Goal: Task Accomplishment & Management: Manage account settings

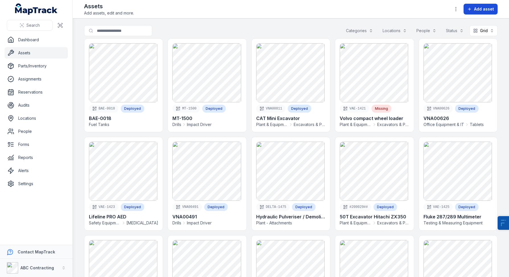
click at [480, 9] on span "Add asset" at bounding box center [484, 9] width 20 height 6
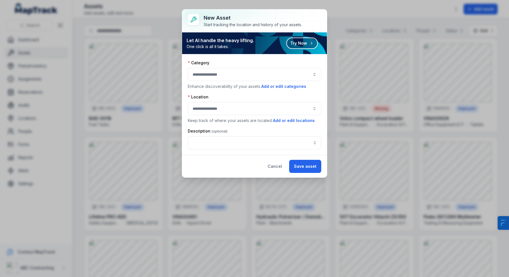
click at [212, 75] on button "button" at bounding box center [254, 74] width 133 height 13
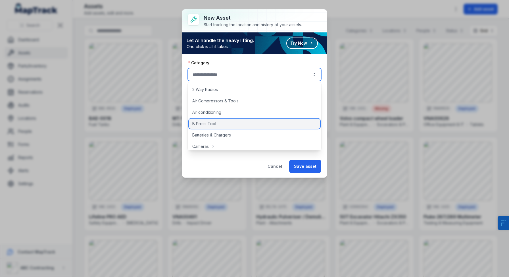
click at [211, 124] on span "B Press Tool" at bounding box center [204, 124] width 24 height 6
type input "**********"
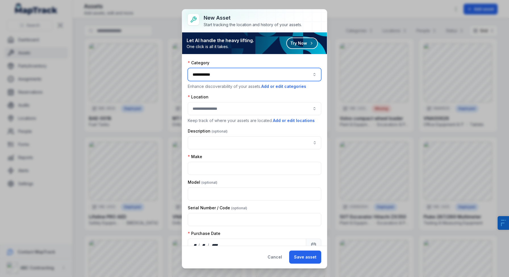
click at [217, 107] on button "button" at bounding box center [254, 108] width 133 height 13
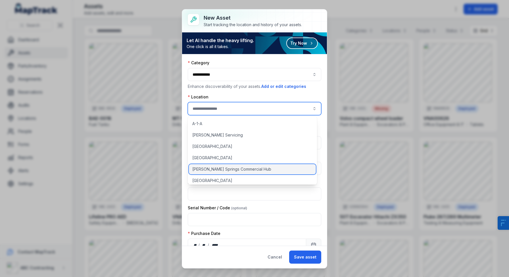
click at [208, 172] on div "Alice Springs Commercial Hub" at bounding box center [252, 169] width 127 height 10
type input "**********"
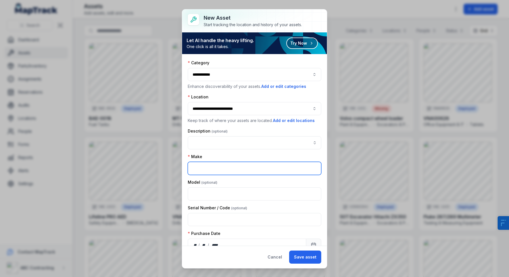
click at [211, 171] on input "text" at bounding box center [254, 168] width 133 height 13
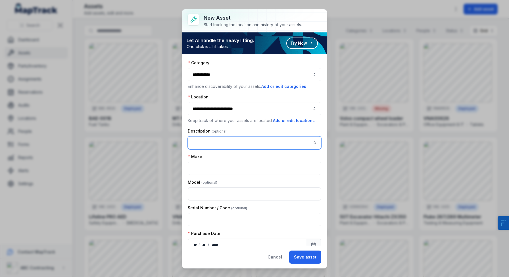
click at [242, 142] on input "asset-add:description-label" at bounding box center [254, 142] width 133 height 13
type input "**********"
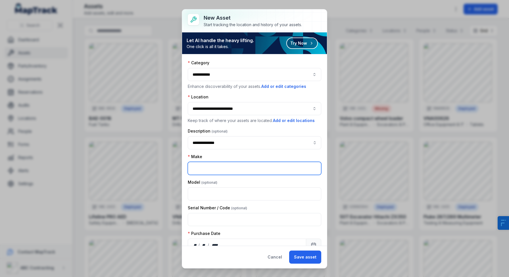
click at [248, 164] on input "text" at bounding box center [254, 168] width 133 height 13
type input "*******"
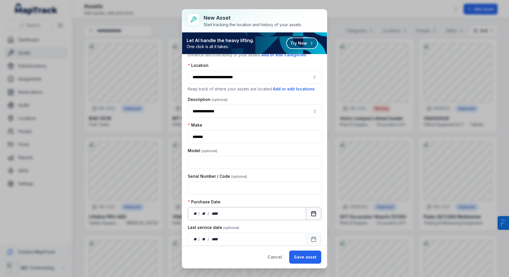
click at [311, 215] on rect "Calendar" at bounding box center [313, 213] width 4 height 4
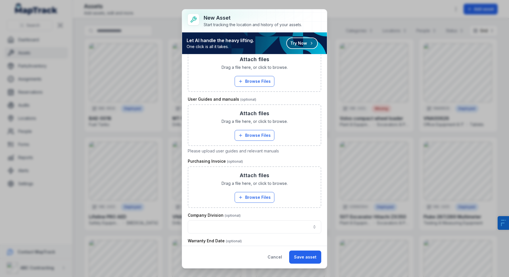
scroll to position [309, 0]
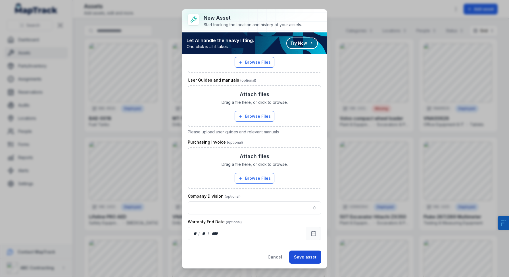
click at [311, 249] on button "Save asset" at bounding box center [305, 256] width 32 height 13
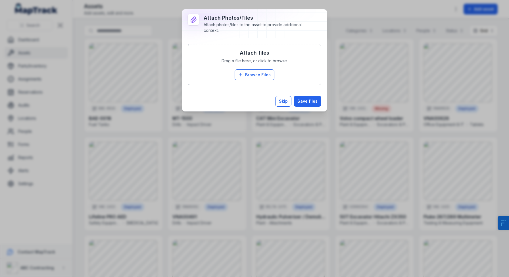
click at [291, 103] on button "Skip" at bounding box center [283, 101] width 16 height 11
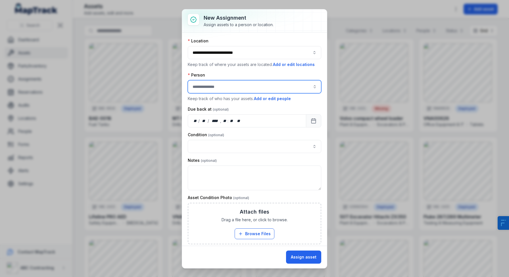
click at [245, 85] on input "assignment-add:person-label" at bounding box center [254, 86] width 133 height 13
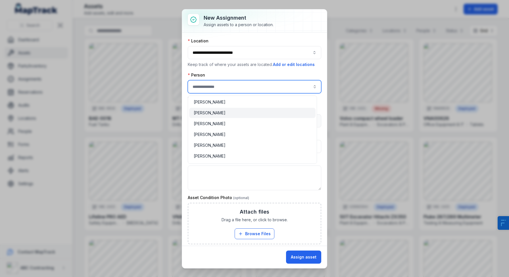
type input "**********"
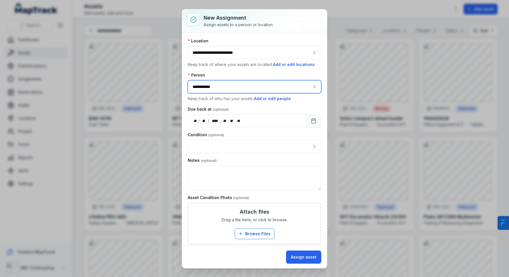
click at [226, 117] on div "Bruce Banner" at bounding box center [252, 113] width 126 height 10
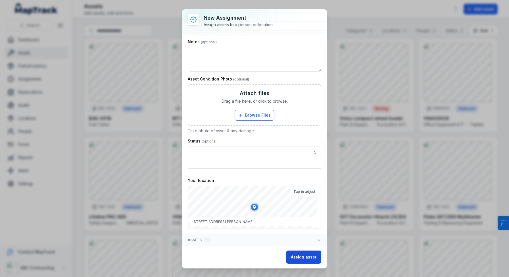
click at [303, 249] on button "Assign asset" at bounding box center [303, 256] width 35 height 13
click at [299, 249] on div "Assign asset" at bounding box center [303, 256] width 35 height 13
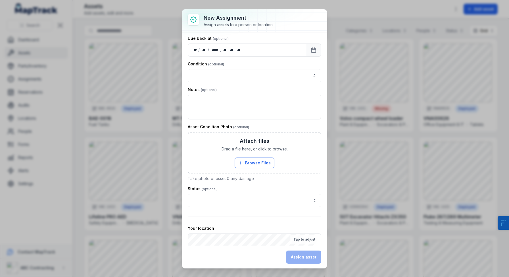
scroll to position [0, 0]
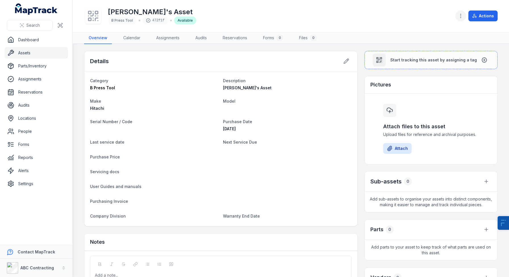
click at [464, 17] on button "button" at bounding box center [460, 16] width 11 height 11
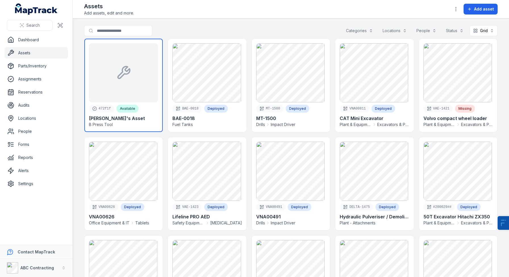
click at [117, 117] on link at bounding box center [123, 85] width 78 height 93
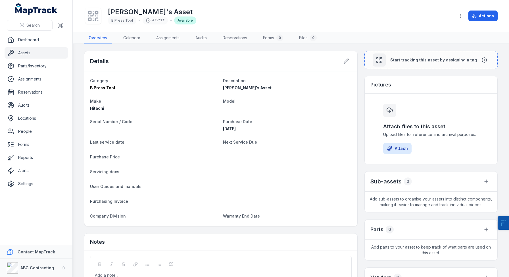
click at [96, 16] on icon at bounding box center [95, 16] width 1 height 0
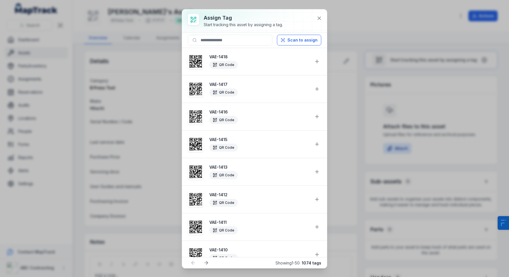
scroll to position [483, 0]
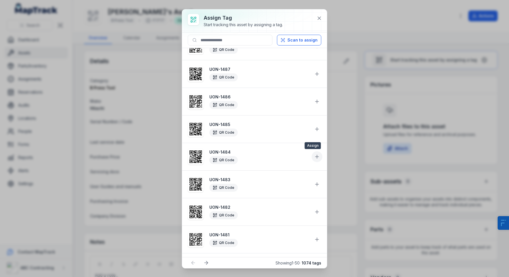
click at [317, 157] on icon at bounding box center [317, 156] width 0 height 3
